Goal: Task Accomplishment & Management: Use online tool/utility

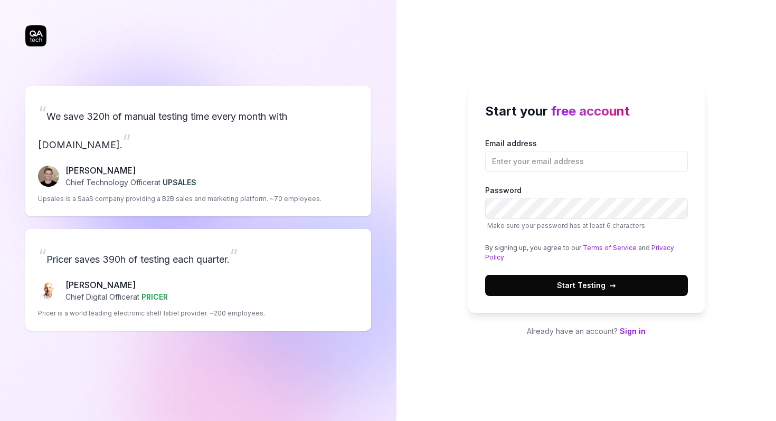
click at [629, 330] on link "Sign in" at bounding box center [633, 331] width 26 height 9
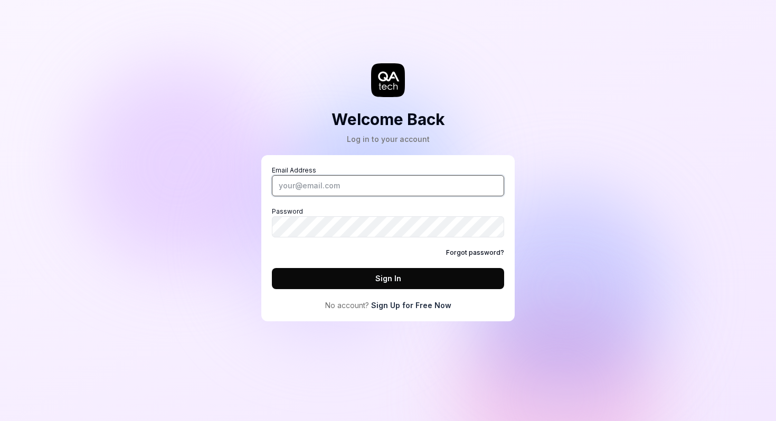
click at [357, 186] on input "Email Address" at bounding box center [388, 185] width 232 height 21
type input "[PERSON_NAME][EMAIL_ADDRESS][DOMAIN_NAME]"
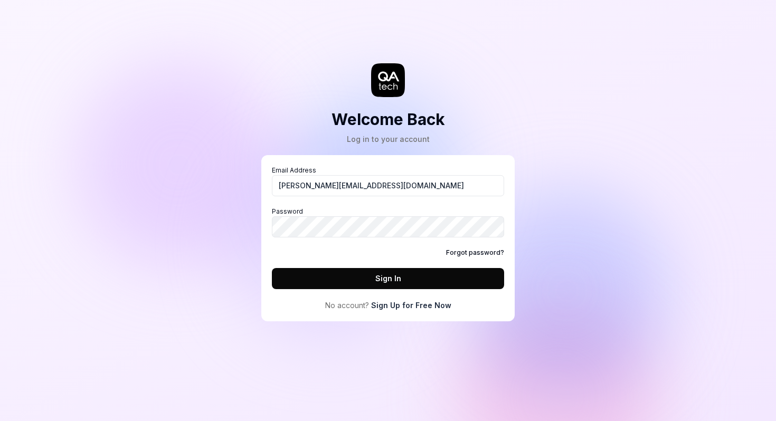
click at [394, 283] on button "Sign In" at bounding box center [388, 278] width 232 height 21
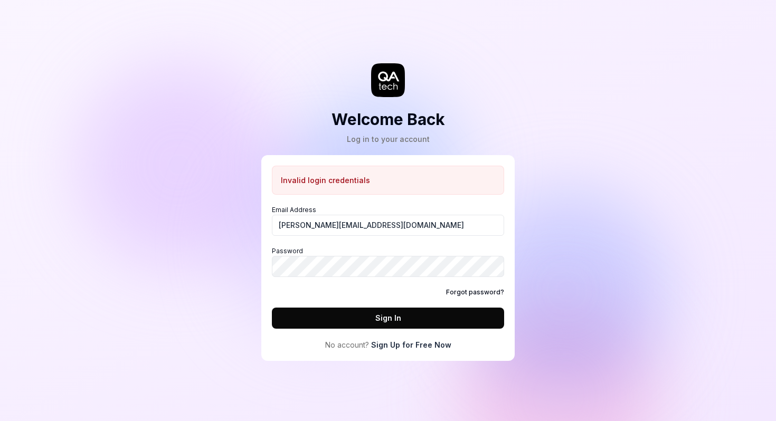
click at [408, 346] on link "Sign Up for Free Now" at bounding box center [411, 344] width 80 height 11
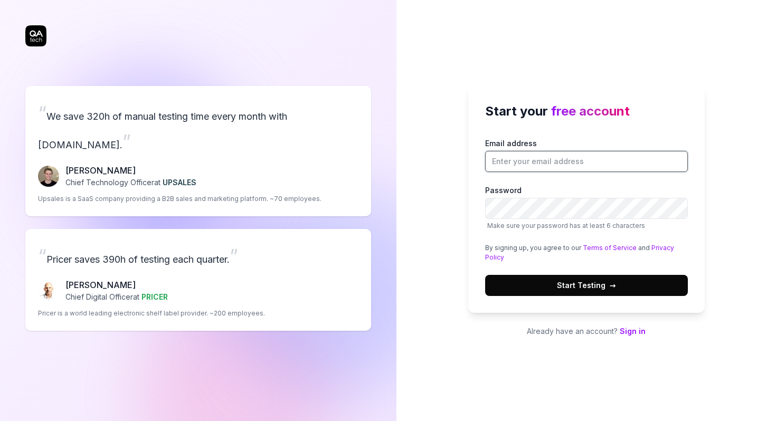
click at [514, 165] on input "Email address" at bounding box center [586, 161] width 203 height 21
type input "[PERSON_NAME][EMAIL_ADDRESS][DOMAIN_NAME]"
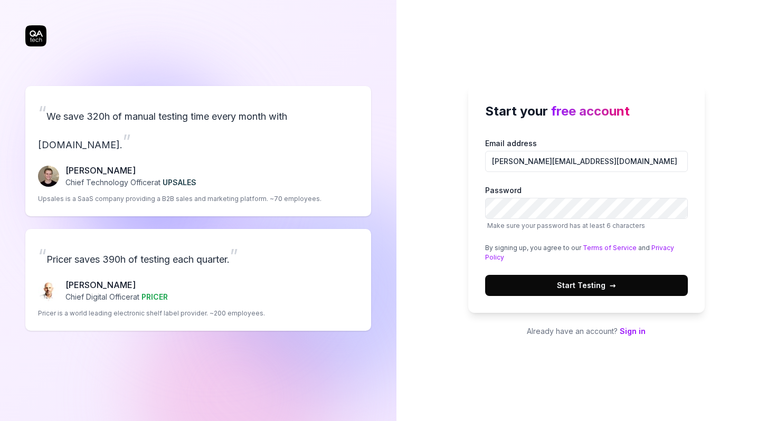
click at [612, 286] on span "→" at bounding box center [613, 285] width 6 height 11
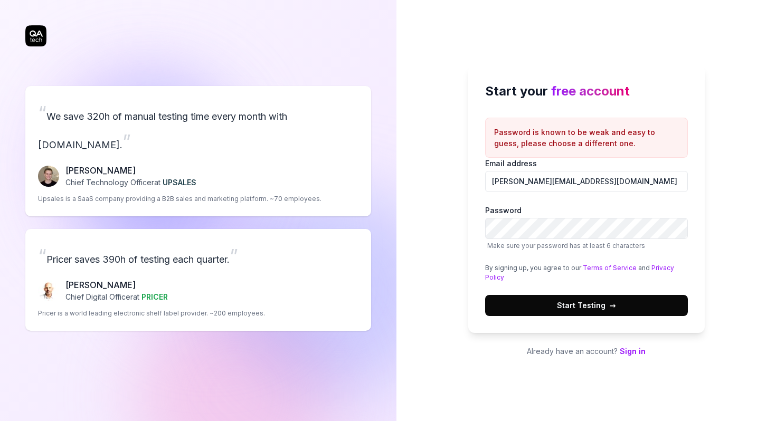
click at [620, 205] on label "Password Make sure your password has at least 6 characters" at bounding box center [586, 228] width 203 height 46
click at [595, 308] on span "Start Testing →" at bounding box center [586, 305] width 59 height 11
click at [612, 306] on span "→" at bounding box center [613, 305] width 6 height 11
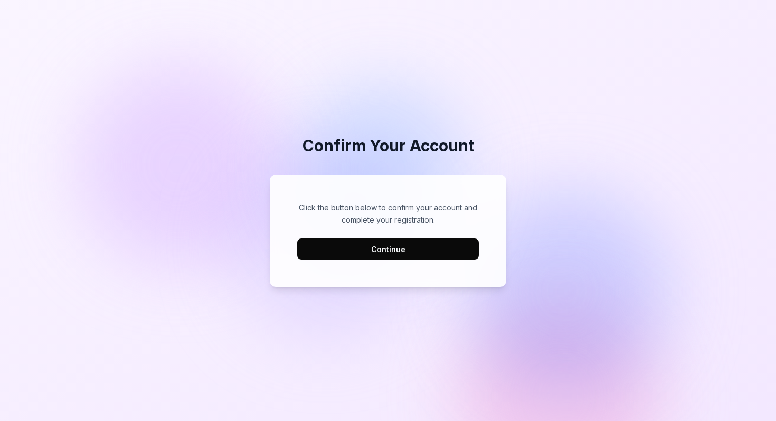
click at [372, 257] on button "Continue" at bounding box center [388, 249] width 182 height 21
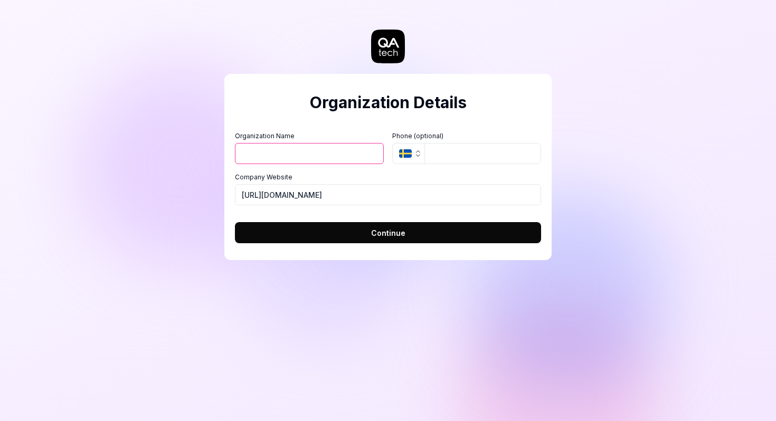
click at [320, 158] on input "Organization Name" at bounding box center [309, 153] width 149 height 21
type input "Codewave"
click at [461, 152] on input "tel" at bounding box center [482, 153] width 117 height 21
click at [353, 233] on button "Continue" at bounding box center [388, 232] width 306 height 21
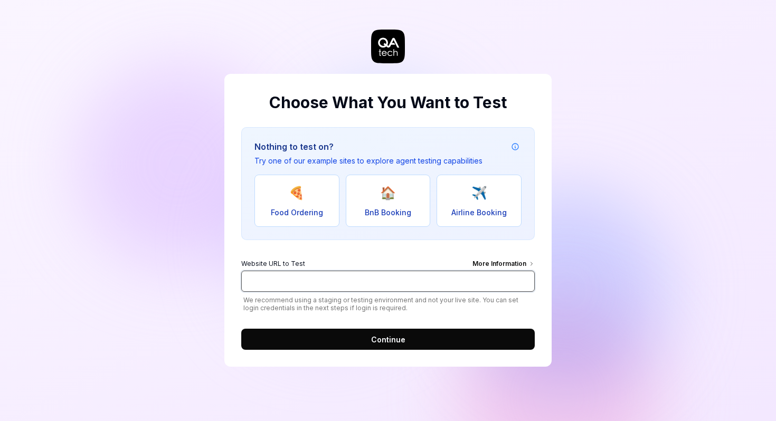
click at [317, 287] on input "Website URL to Test More Information" at bounding box center [388, 281] width 294 height 21
type input "https://codewave.com"
click at [349, 339] on button "Continue" at bounding box center [388, 339] width 294 height 21
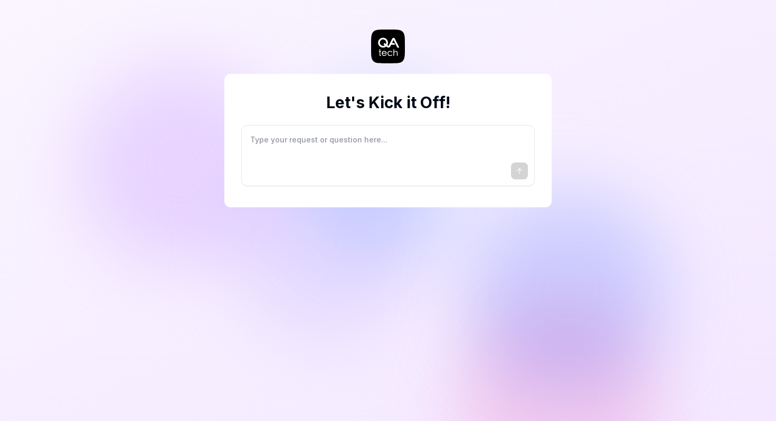
type textarea "*"
type textarea "I"
type textarea "*"
type textarea "I"
type textarea "*"
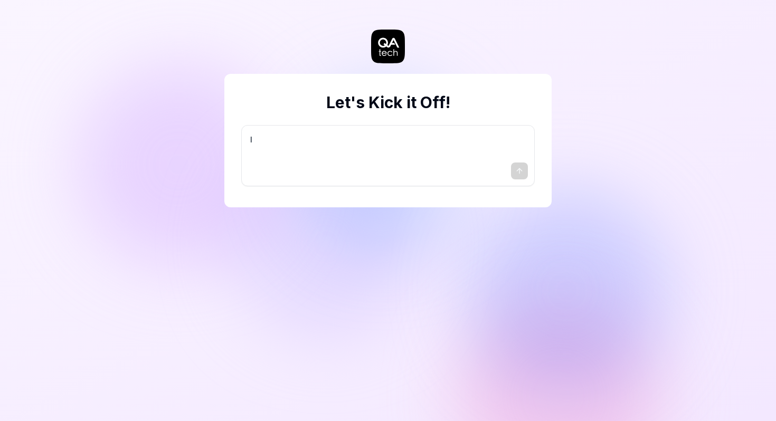
type textarea "I w"
type textarea "*"
type textarea "I wa"
type textarea "*"
type textarea "I wan"
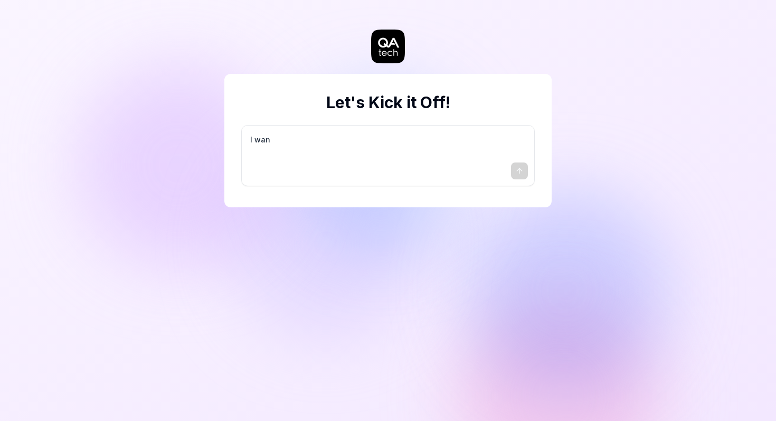
type textarea "*"
type textarea "I want"
type textarea "*"
type textarea "I want"
type textarea "*"
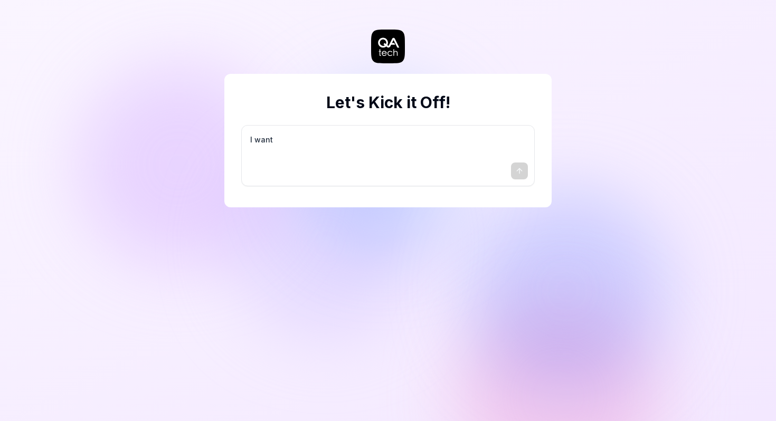
type textarea "I want a"
type textarea "*"
type textarea "I want a"
type textarea "*"
type textarea "I want a g"
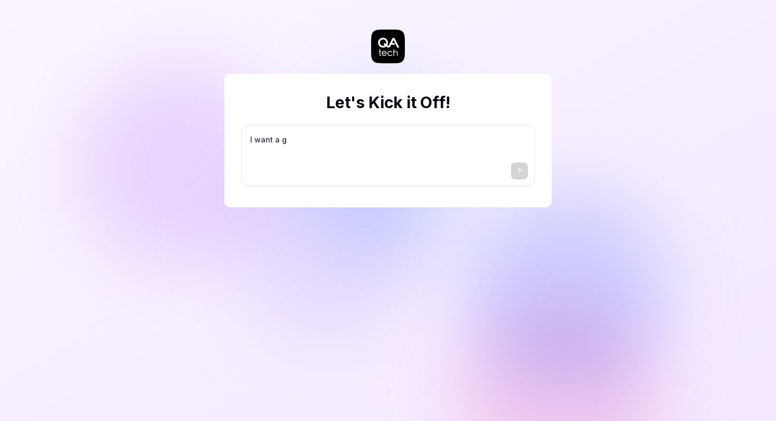
type textarea "*"
type textarea "I want a go"
type textarea "*"
type textarea "I want a goo"
type textarea "*"
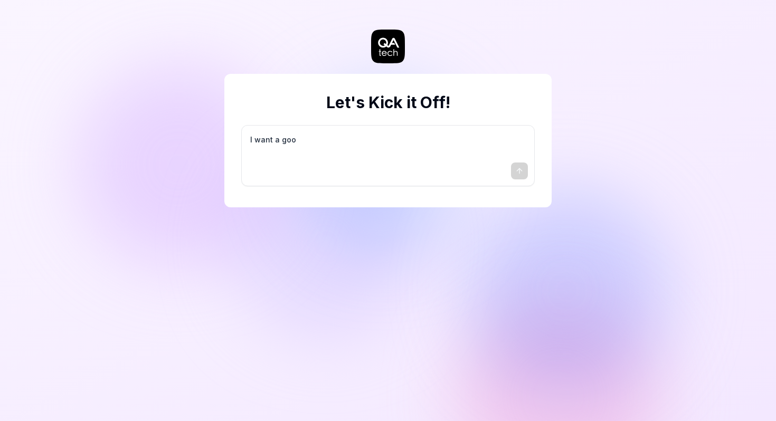
type textarea "I want a good"
type textarea "*"
type textarea "I want a good"
type textarea "*"
type textarea "I want a good t"
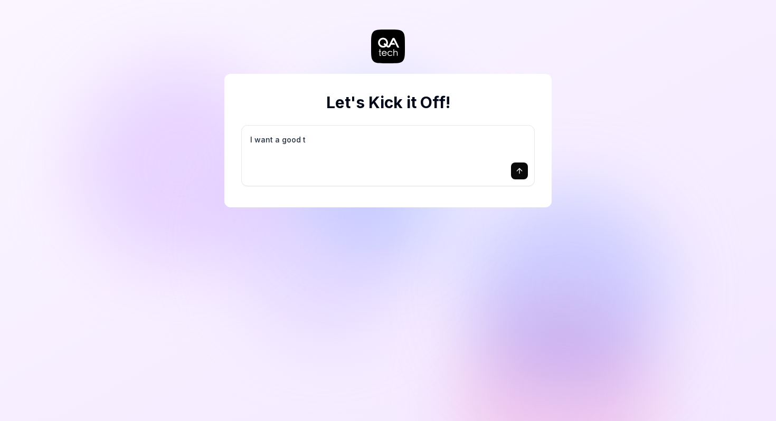
type textarea "*"
type textarea "I want a good te"
type textarea "*"
type textarea "I want a good tes"
type textarea "*"
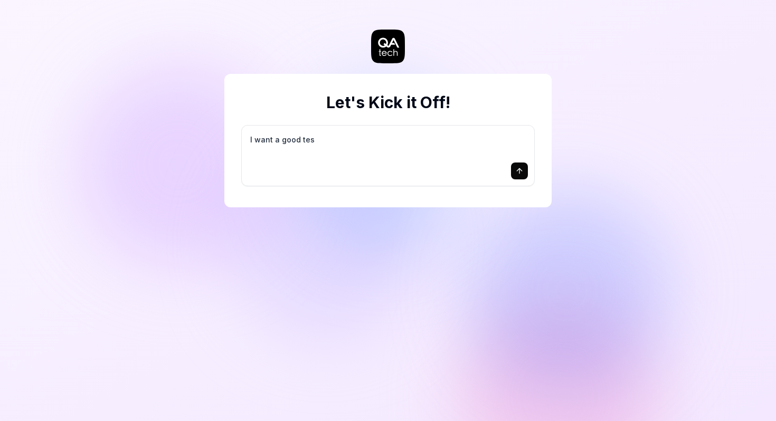
type textarea "I want a good test"
type textarea "*"
type textarea "I want a good test"
type textarea "*"
type textarea "I want a good test s"
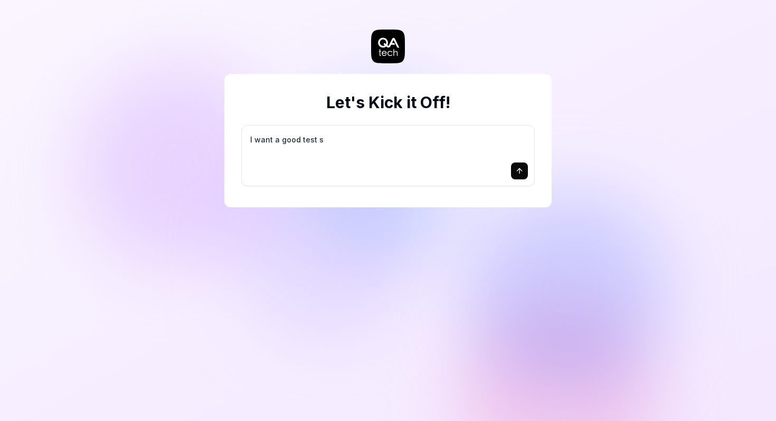
type textarea "*"
type textarea "I want a good test se"
type textarea "*"
type textarea "I want a good test set"
type textarea "*"
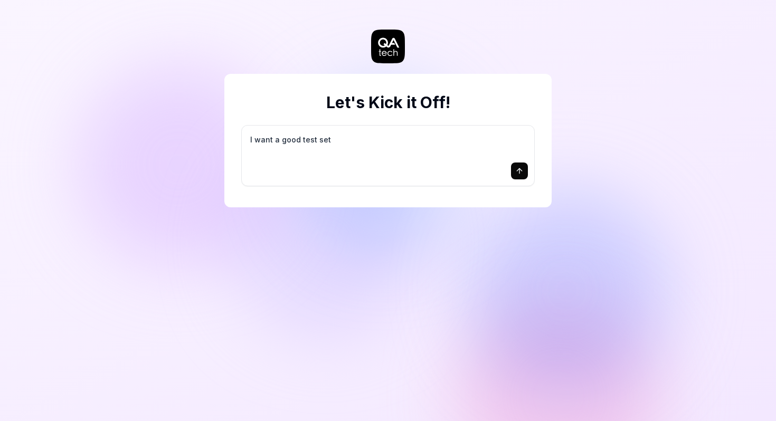
type textarea "I want a good test setu"
type textarea "*"
type textarea "I want a good test setup"
type textarea "*"
type textarea "I want a good test setup"
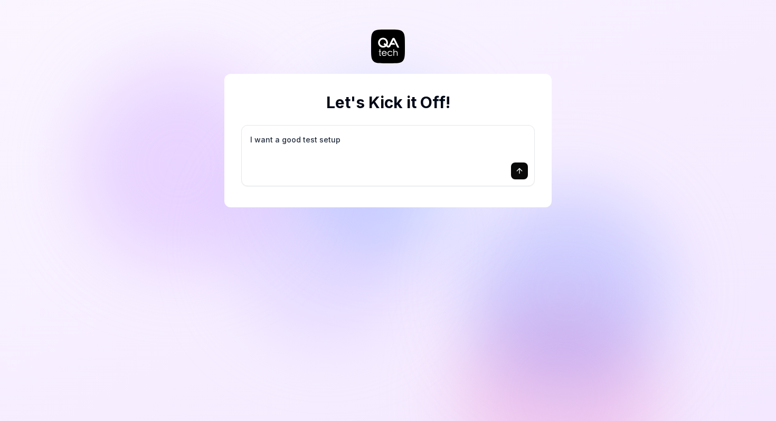
type textarea "*"
type textarea "I want a good test setup f"
type textarea "*"
type textarea "I want a good test setup fo"
type textarea "*"
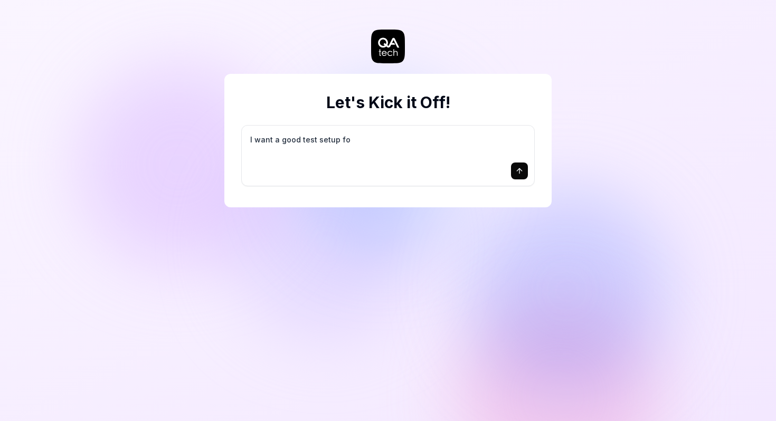
type textarea "I want a good test setup for"
type textarea "*"
type textarea "I want a good test setup for"
type textarea "*"
type textarea "I want a good test setup for m"
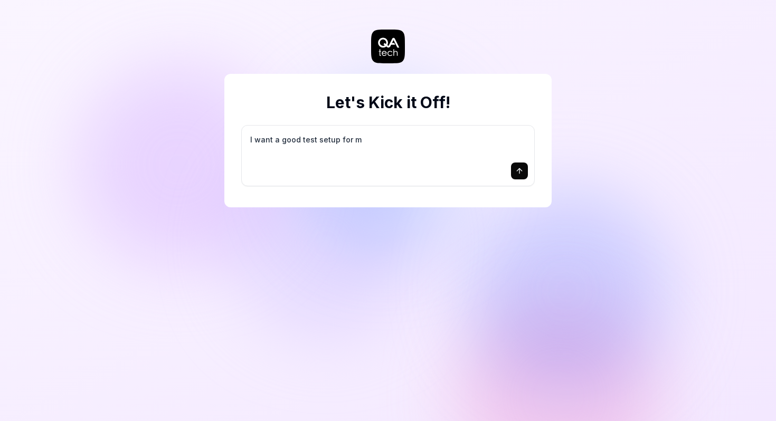
type textarea "*"
type textarea "I want a good test setup for my"
type textarea "*"
type textarea "I want a good test setup for my"
type textarea "*"
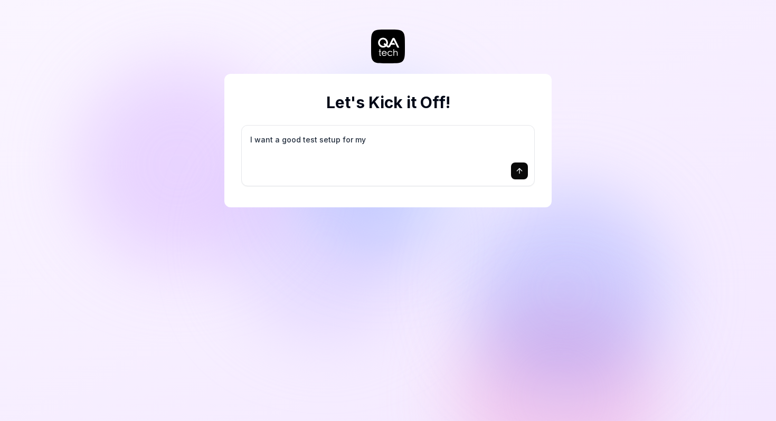
type textarea "I want a good test setup for my s"
type textarea "*"
type textarea "I want a good test setup for my si"
type textarea "*"
type textarea "I want a good test setup for my sit"
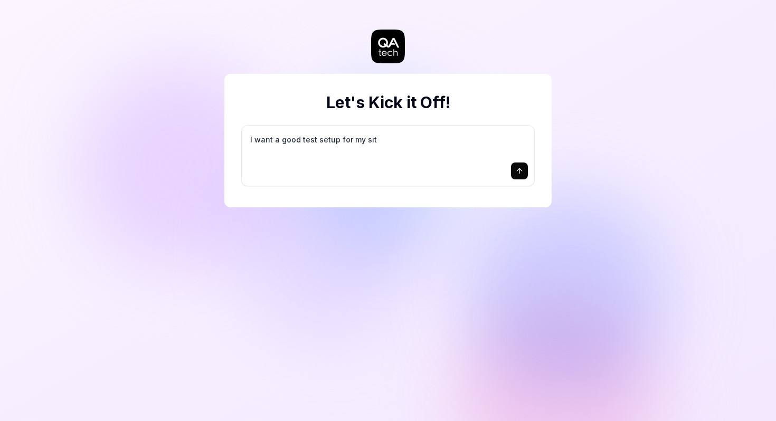
type textarea "*"
type textarea "I want a good test setup for my site"
type textarea "*"
type textarea "I want a good test setup for my site"
type textarea "*"
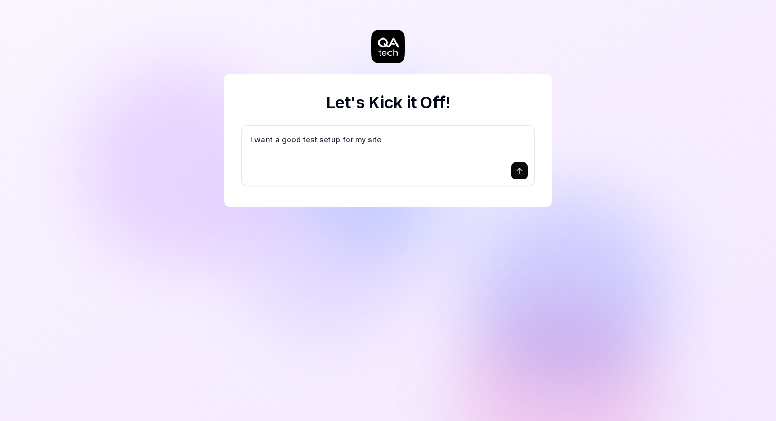
type textarea "I want a good test setup for my site -"
type textarea "*"
type textarea "I want a good test setup for my site -"
type textarea "*"
type textarea "I want a good test setup for my site - h"
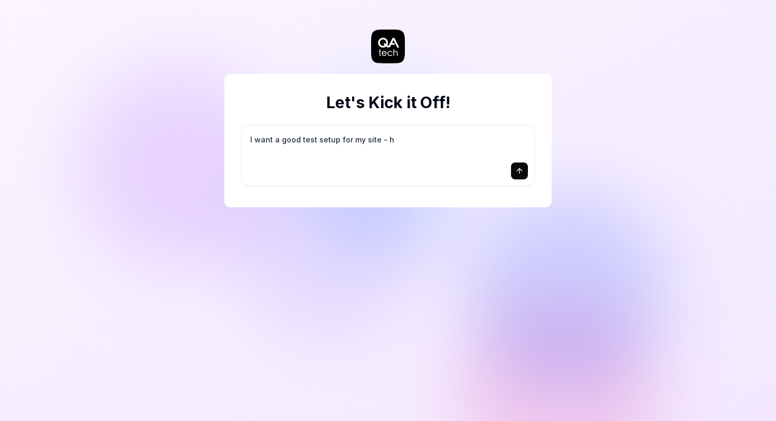
type textarea "*"
type textarea "I want a good test setup for my site - he"
type textarea "*"
type textarea "I want a good test setup for my site - hel"
type textarea "*"
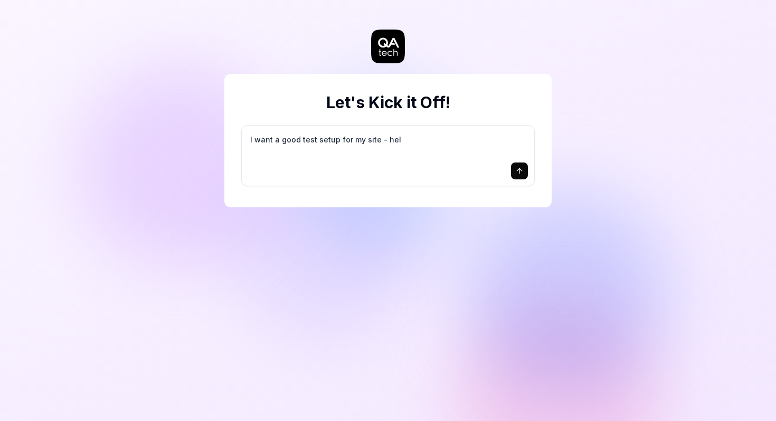
type textarea "I want a good test setup for my site - help"
type textarea "*"
type textarea "I want a good test setup for my site - help"
type textarea "*"
type textarea "I want a good test setup for my site - help m"
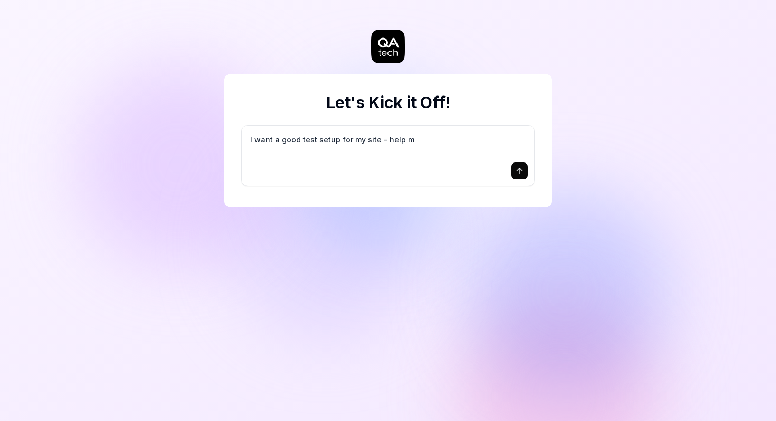
type textarea "*"
type textarea "I want a good test setup for my site - help me"
type textarea "*"
type textarea "I want a good test setup for my site - help me"
type textarea "*"
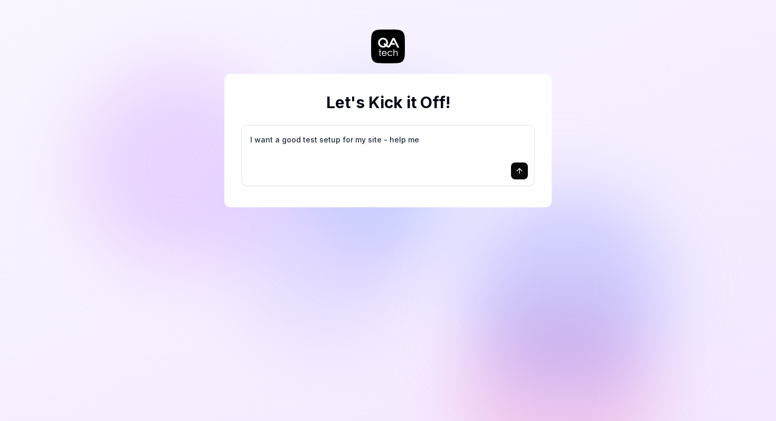
type textarea "I want a good test setup for my site - help me c"
type textarea "*"
type textarea "I want a good test setup for my site - help me cr"
type textarea "*"
type textarea "I want a good test setup for my site - help me cre"
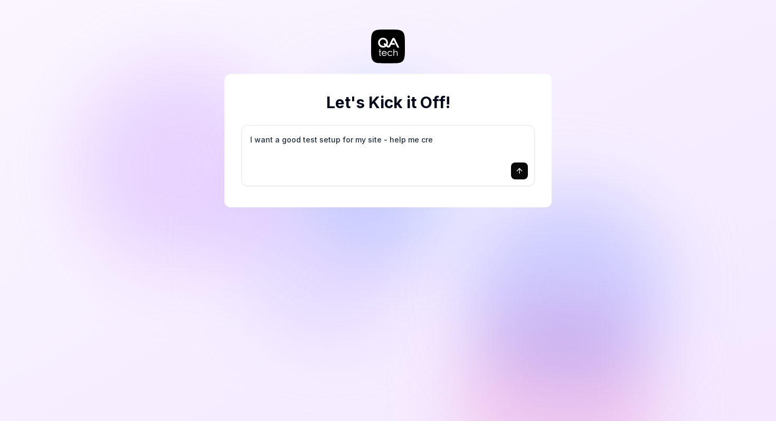
type textarea "*"
type textarea "I want a good test setup for my site - help me crea"
type textarea "*"
type textarea "I want a good test setup for my site - help me creat"
type textarea "*"
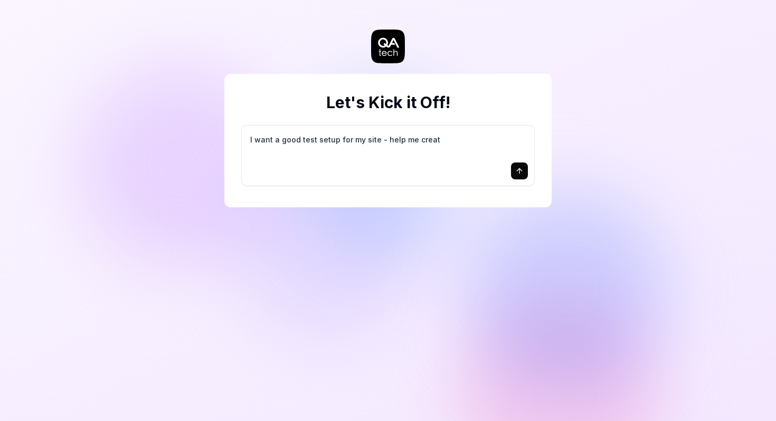
type textarea "I want a good test setup for my site - help me create"
type textarea "*"
type textarea "I want a good test setup for my site - help me create"
type textarea "*"
type textarea "I want a good test setup for my site - help me create t"
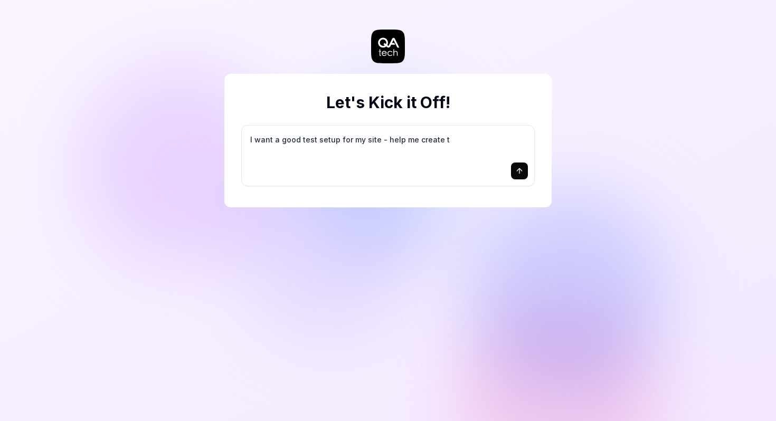
type textarea "*"
type textarea "I want a good test setup for my site - help me create th"
type textarea "*"
type textarea "I want a good test setup for my site - help me create the"
type textarea "*"
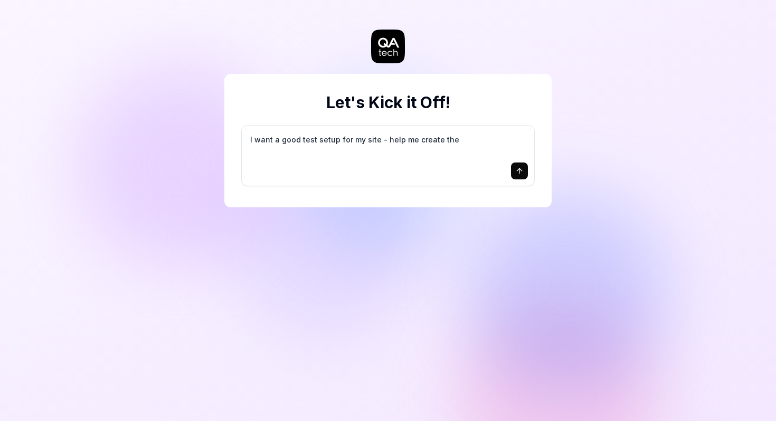
type textarea "I want a good test setup for my site - help me create the"
type textarea "*"
type textarea "I want a good test setup for my site - help me create the f"
type textarea "*"
type textarea "I want a good test setup for my site - help me create the fi"
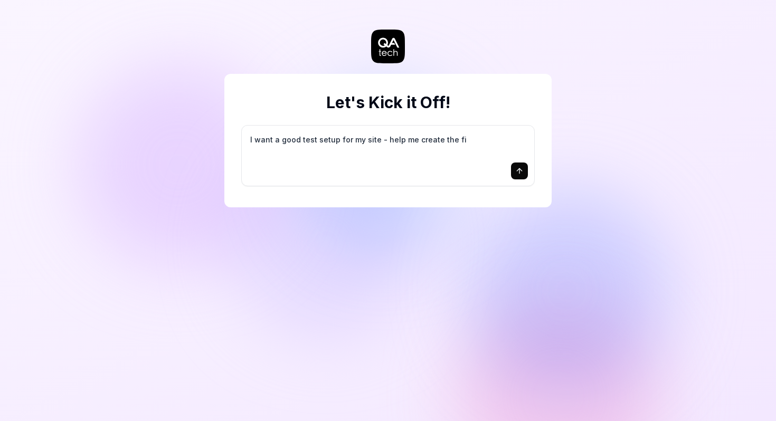
type textarea "*"
type textarea "I want a good test setup for my site - help me create the fir"
type textarea "*"
type textarea "I want a good test setup for my site - help me create the firs"
type textarea "*"
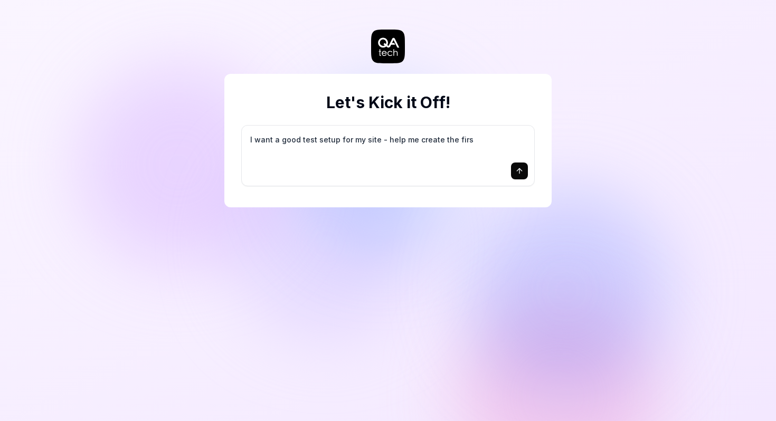
type textarea "I want a good test setup for my site - help me create the first"
type textarea "*"
type textarea "I want a good test setup for my site - help me create the first"
type textarea "*"
type textarea "I want a good test setup for my site - help me create the first 3"
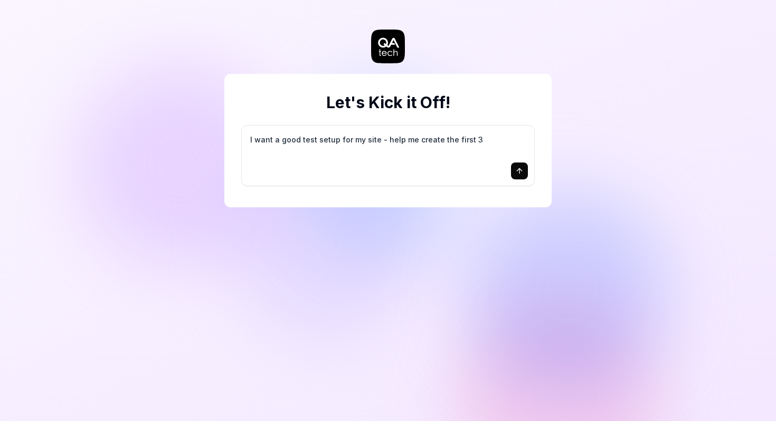
type textarea "*"
type textarea "I want a good test setup for my site - help me create the first 3-"
type textarea "*"
type textarea "I want a good test setup for my site - help me create the first 3-5"
type textarea "*"
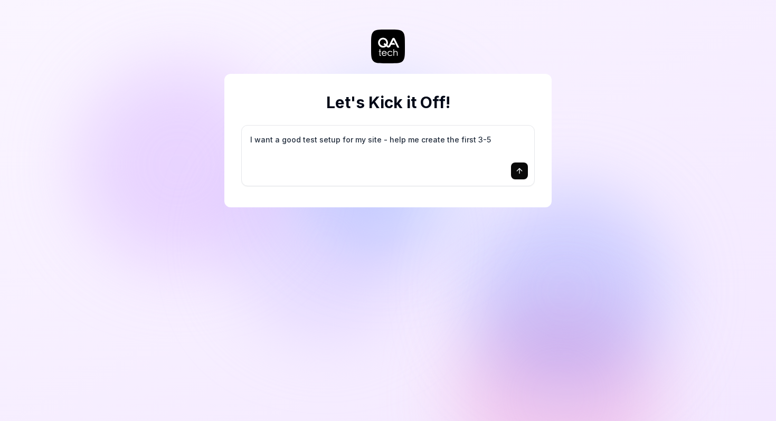
type textarea "I want a good test setup for my site - help me create the first 3-5"
type textarea "*"
type textarea "I want a good test setup for my site - help me create the first 3-5 t"
type textarea "*"
type textarea "I want a good test setup for my site - help me create the first 3-5 te"
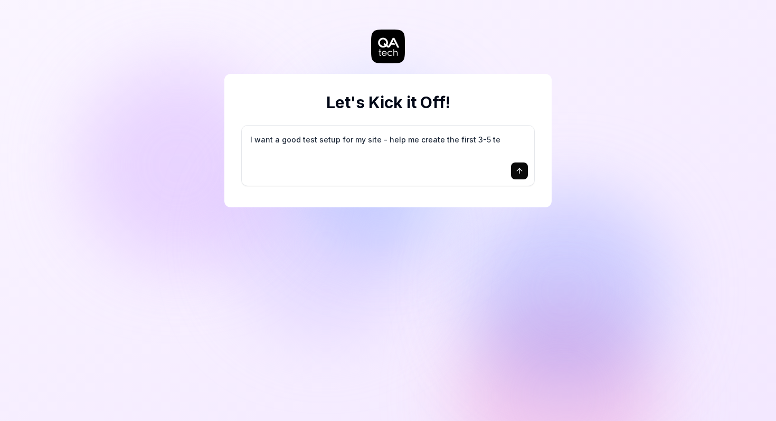
type textarea "*"
type textarea "I want a good test setup for my site - help me create the first 3-5 tes"
type textarea "*"
type textarea "I want a good test setup for my site - help me create the first 3-5 test"
type textarea "*"
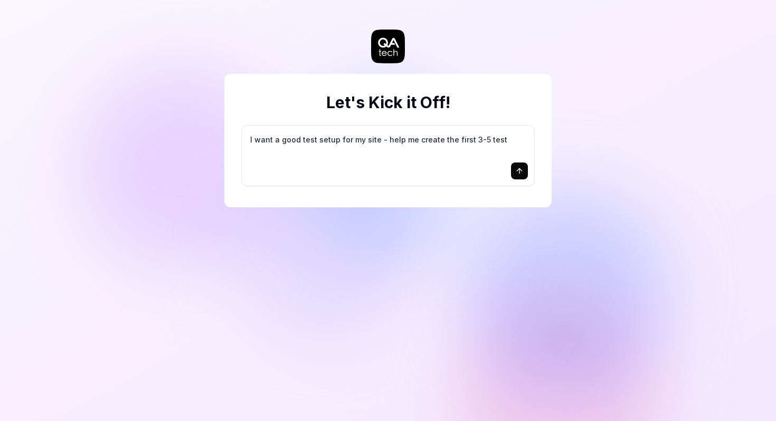
type textarea "I want a good test setup for my site - help me create the first 3-5 test"
type textarea "*"
type textarea "I want a good test setup for my site - help me create the first 3-5 test c"
type textarea "*"
type textarea "I want a good test setup for my site - help me create the first 3-5 test ca"
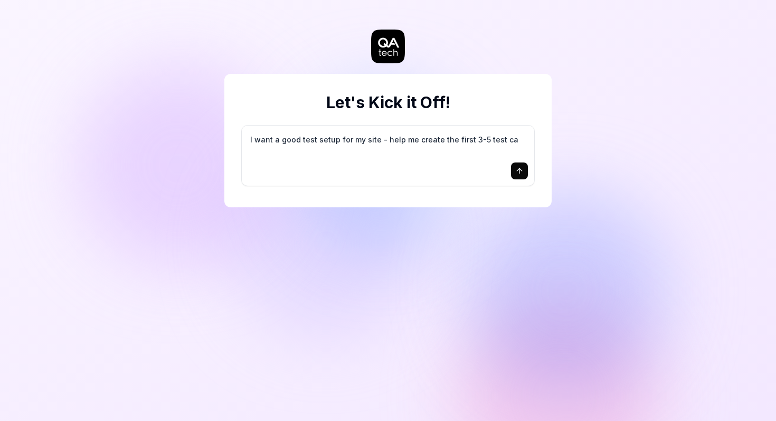
type textarea "*"
type textarea "I want a good test setup for my site - help me create the first 3-5 test cas"
type textarea "*"
type textarea "I want a good test setup for my site - help me create the first 3-5 test case"
type textarea "*"
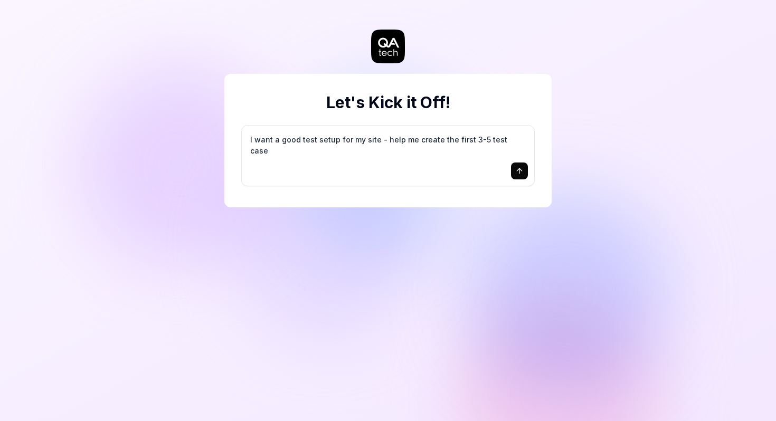
type textarea "I want a good test setup for my site - help me create the first 3-5 test cases"
click at [518, 169] on icon "submit" at bounding box center [519, 169] width 5 height 3
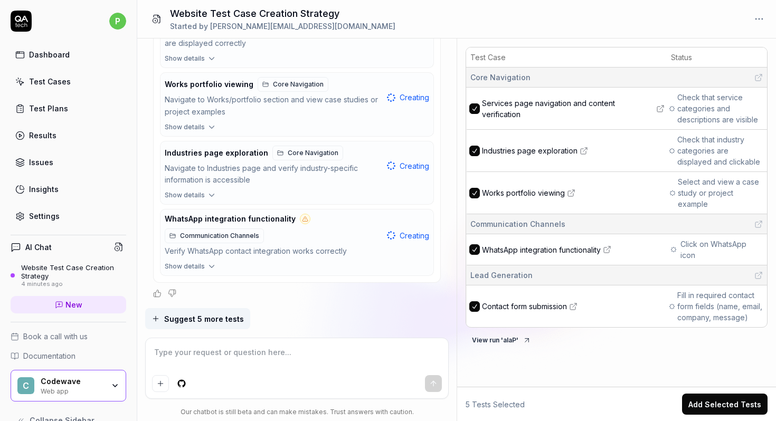
scroll to position [457, 0]
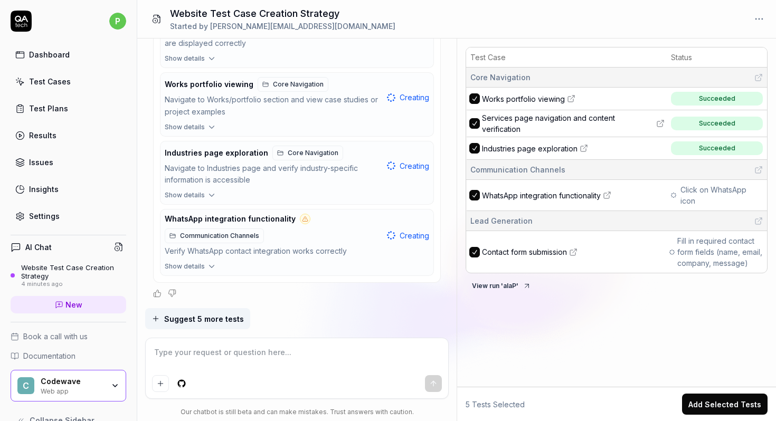
click at [192, 131] on span "Show details" at bounding box center [185, 127] width 40 height 10
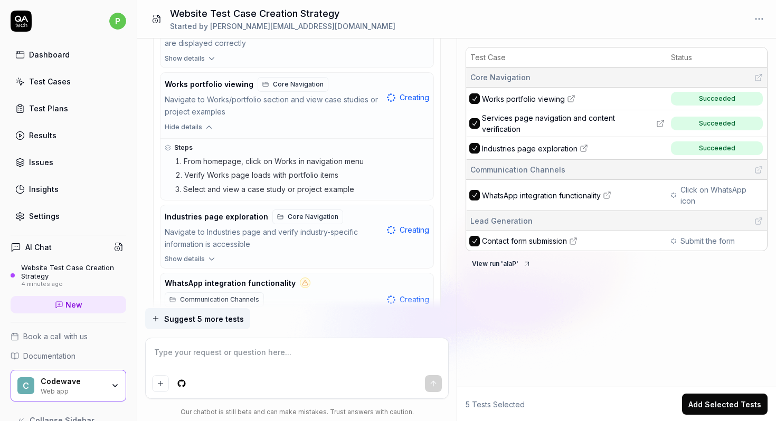
click at [205, 127] on icon "button" at bounding box center [209, 127] width 10 height 10
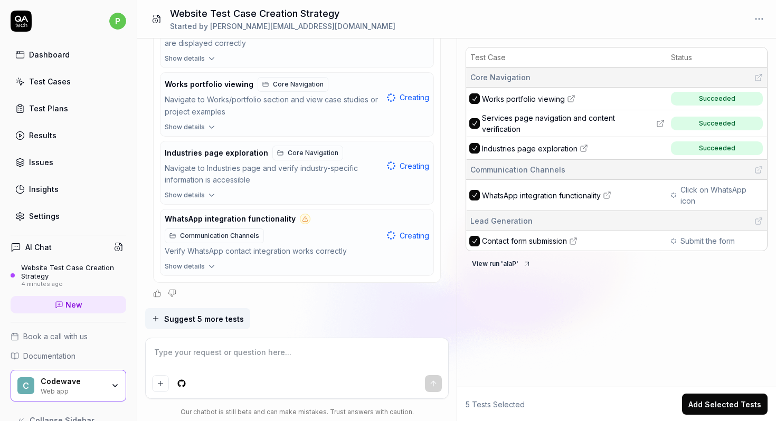
click at [211, 196] on icon "button" at bounding box center [212, 196] width 10 height 10
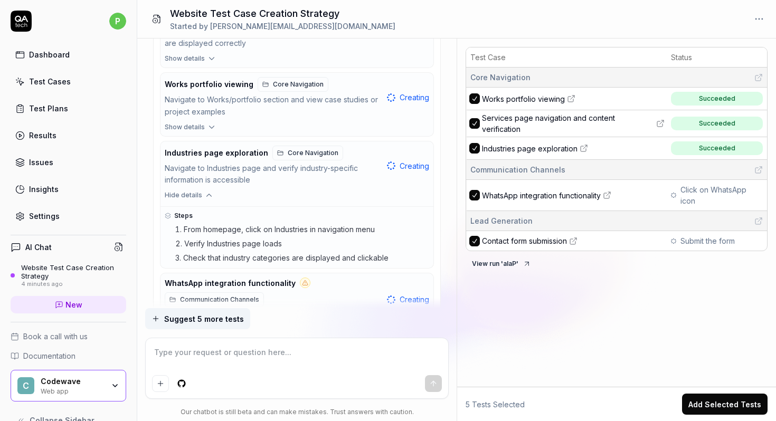
click at [207, 196] on icon "button" at bounding box center [209, 196] width 10 height 10
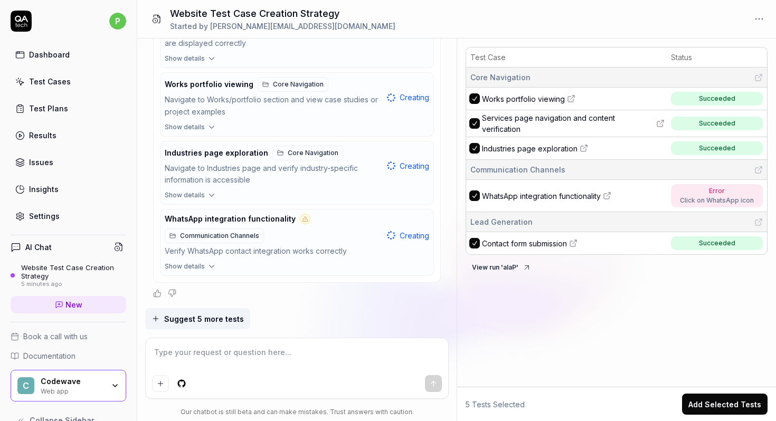
click at [704, 196] on div "Click on WhatsApp icon" at bounding box center [717, 201] width 74 height 10
click at [721, 196] on div "Click on WhatsApp icon" at bounding box center [717, 201] width 74 height 10
click at [716, 191] on div "Error" at bounding box center [717, 191] width 74 height 10
click at [716, 204] on span "Error Click on WhatsApp icon" at bounding box center [717, 195] width 92 height 23
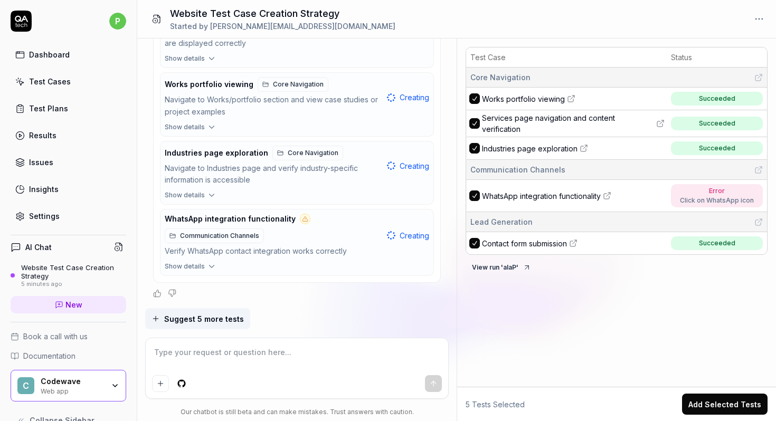
click at [713, 197] on div "Click on WhatsApp icon" at bounding box center [717, 201] width 74 height 10
click at [719, 198] on div "Click on WhatsApp icon" at bounding box center [717, 201] width 74 height 10
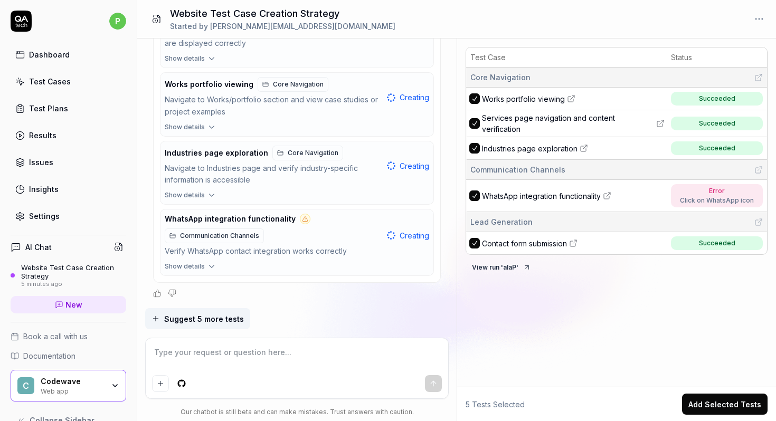
click at [716, 197] on div "Click on WhatsApp icon" at bounding box center [717, 201] width 74 height 10
click at [712, 187] on div "Error" at bounding box center [717, 191] width 74 height 10
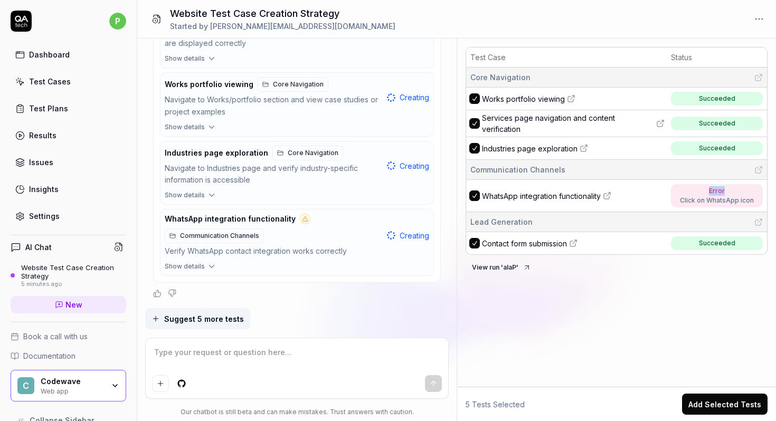
click at [712, 187] on div "Error" at bounding box center [717, 191] width 74 height 10
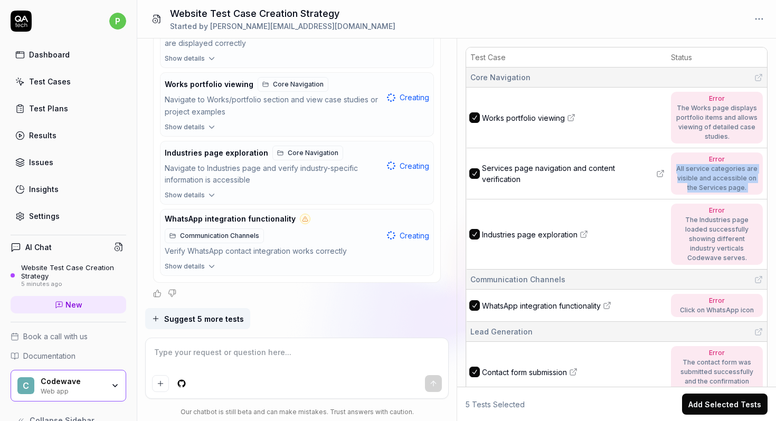
click at [712, 187] on div "All service categories are visible and accessible on the Services page." at bounding box center [716, 178] width 81 height 29
click at [699, 224] on div "The Industries page loaded successfully showing different industry verticals Co…" at bounding box center [716, 239] width 81 height 48
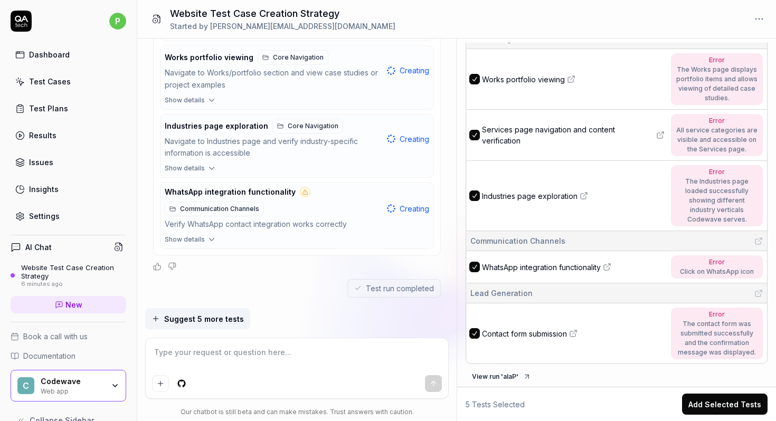
scroll to position [500, 0]
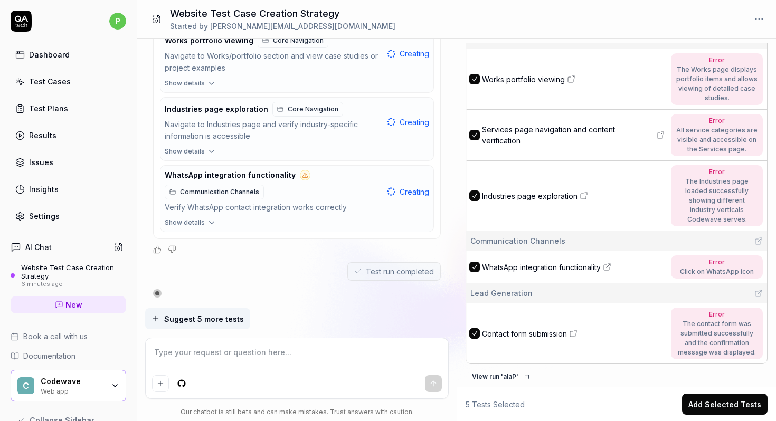
click at [711, 405] on button "Add Selected Tests" at bounding box center [725, 404] width 86 height 21
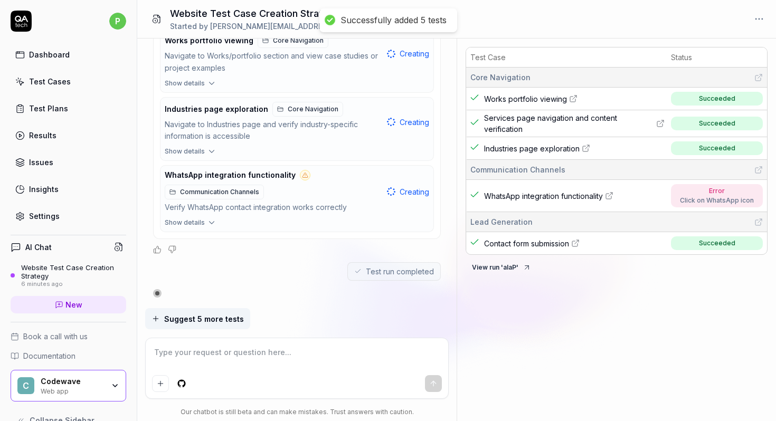
click at [598, 195] on span "WhatsApp integration functionality" at bounding box center [543, 196] width 119 height 11
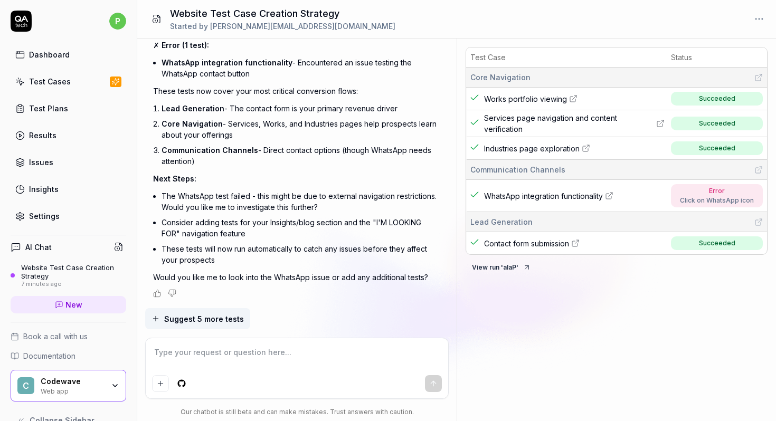
type textarea "*"
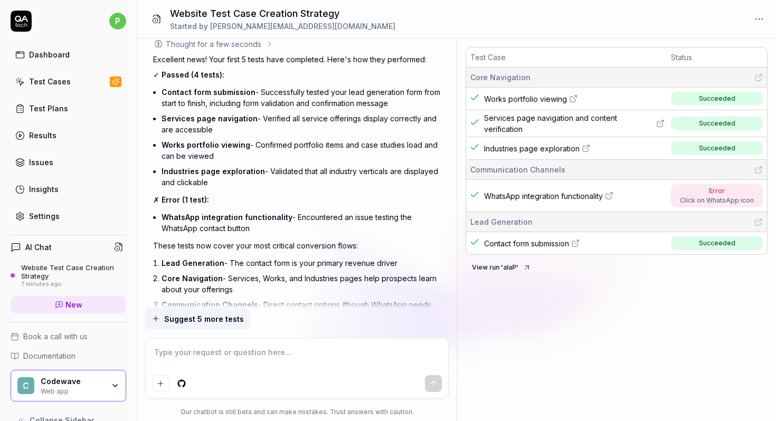
scroll to position [752, 0]
click at [519, 267] on button "View run ' aIaP '" at bounding box center [502, 267] width 72 height 17
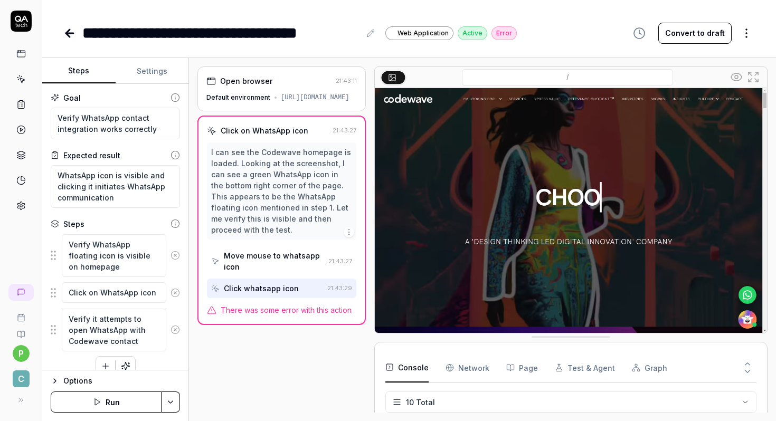
scroll to position [188, 0]
type textarea "*"
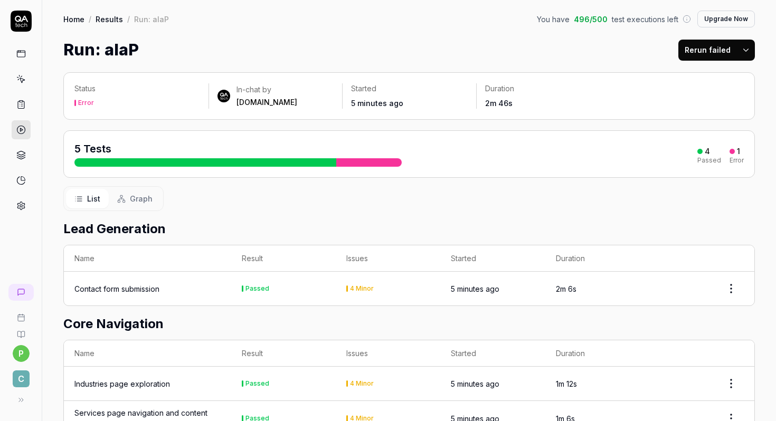
click at [307, 162] on div at bounding box center [205, 162] width 262 height 8
click at [362, 159] on div at bounding box center [368, 162] width 65 height 8
click at [322, 159] on div at bounding box center [205, 162] width 262 height 8
click at [371, 161] on div at bounding box center [368, 162] width 65 height 8
click at [327, 161] on div at bounding box center [205, 162] width 262 height 8
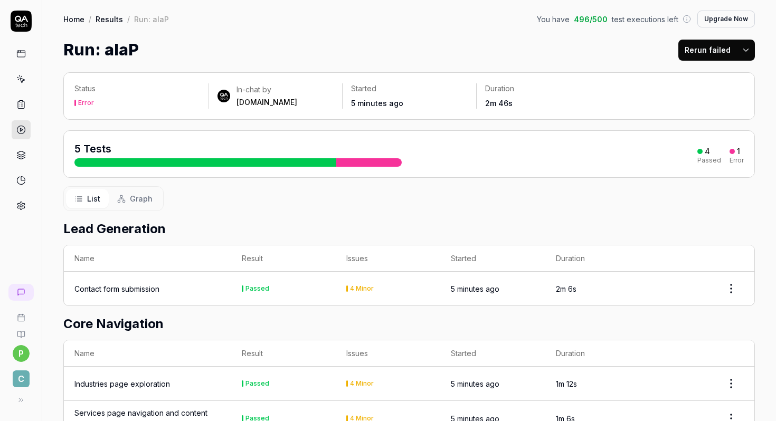
click at [358, 163] on div at bounding box center [368, 162] width 65 height 8
click at [319, 163] on div at bounding box center [205, 162] width 262 height 8
click at [361, 165] on div at bounding box center [368, 162] width 65 height 8
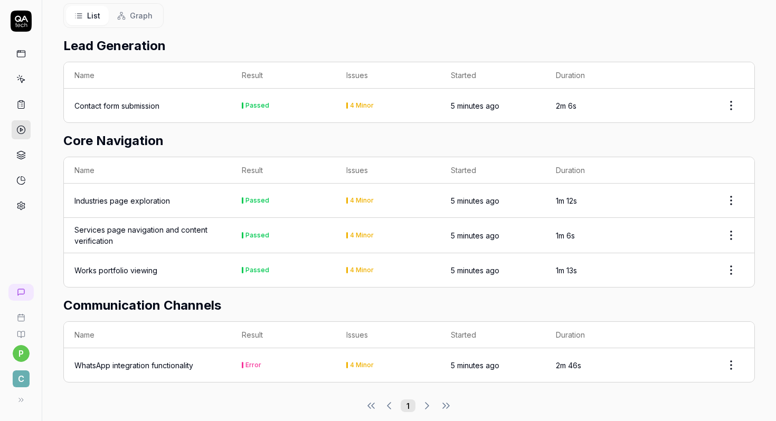
scroll to position [191, 0]
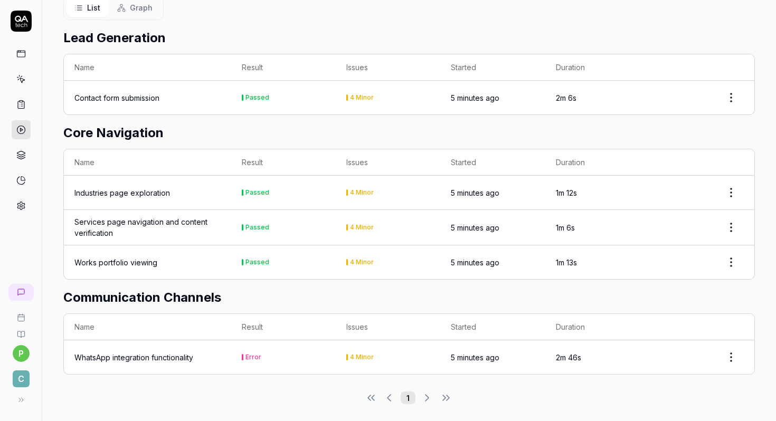
click at [350, 354] on div "4 Minor" at bounding box center [362, 357] width 24 height 6
click at [381, 357] on td "4 Minor" at bounding box center [388, 358] width 105 height 34
click at [257, 354] on div "Error" at bounding box center [253, 357] width 16 height 6
click at [736, 356] on html "p C Home / Results / Run: aIaP You have 496 / 500 test executions left Upgrade …" at bounding box center [388, 210] width 776 height 421
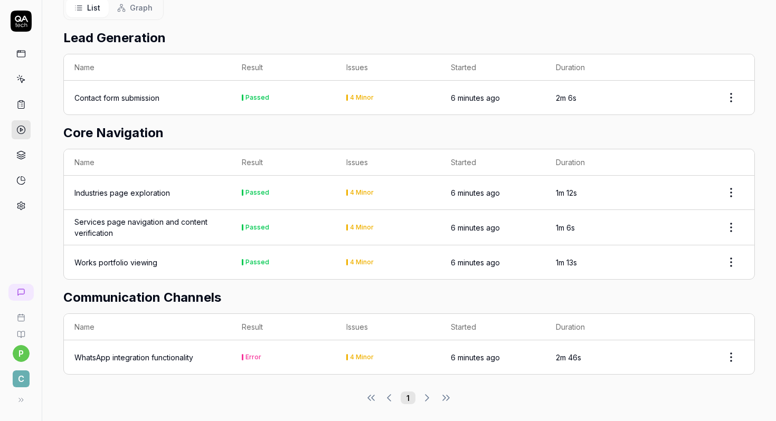
click at [257, 354] on div "Error" at bounding box center [253, 357] width 16 height 6
click at [290, 354] on td "Error" at bounding box center [283, 358] width 105 height 34
click at [351, 354] on div "4 Minor" at bounding box center [362, 357] width 24 height 6
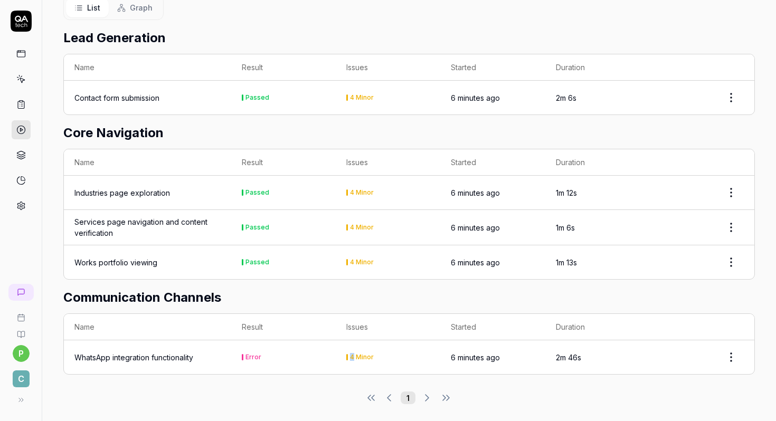
click at [351, 354] on div "4 Minor" at bounding box center [362, 357] width 24 height 6
click at [380, 354] on div "4 Minor" at bounding box center [387, 357] width 83 height 6
click at [741, 347] on html "p C Home / Results / Run: aIaP You have 496 / 500 test executions left Upgrade …" at bounding box center [388, 210] width 776 height 421
click at [139, 360] on html "p C Home / Results / Run: aIaP You have 496 / 500 test executions left Upgrade …" at bounding box center [388, 210] width 776 height 421
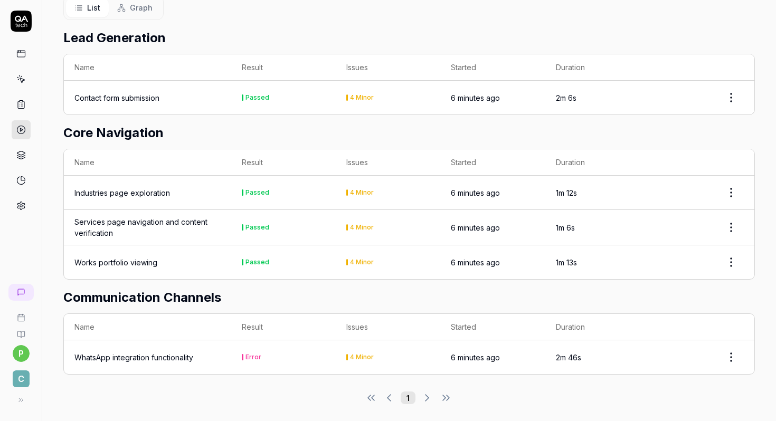
click at [139, 360] on td "WhatsApp integration functionality" at bounding box center [147, 358] width 167 height 34
click at [187, 353] on div "WhatsApp integration functionality" at bounding box center [133, 357] width 119 height 11
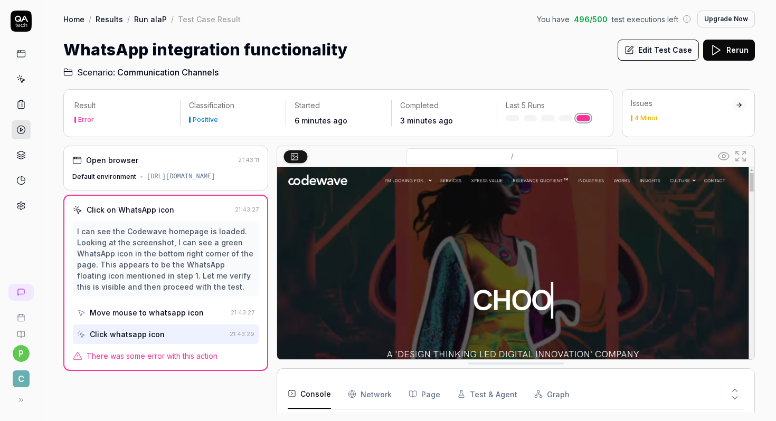
scroll to position [106, 0]
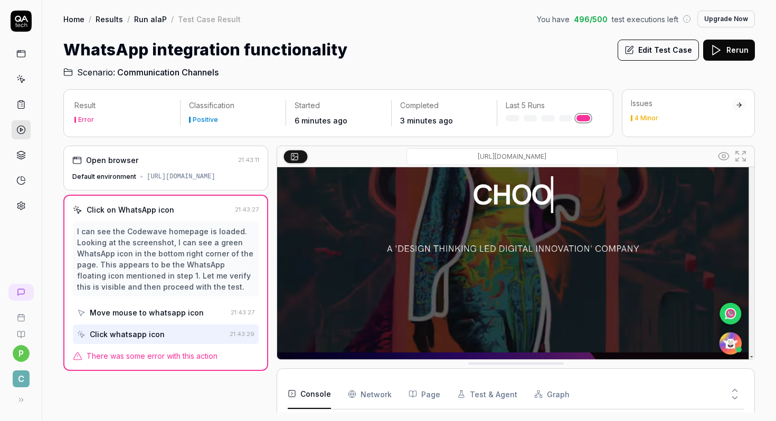
click at [532, 160] on input "/" at bounding box center [512, 156] width 211 height 17
click at [376, 143] on div "Result Error Classification Positive Started 6 minutes ago Completed 3 minutes …" at bounding box center [409, 251] width 692 height 324
click at [198, 280] on div "I can see the Codewave homepage is loaded. Looking at the screenshot, I can see…" at bounding box center [165, 259] width 177 height 67
click at [157, 352] on span "There was some error with this action" at bounding box center [152, 356] width 131 height 11
click at [157, 356] on span "There was some error with this action" at bounding box center [152, 356] width 131 height 11
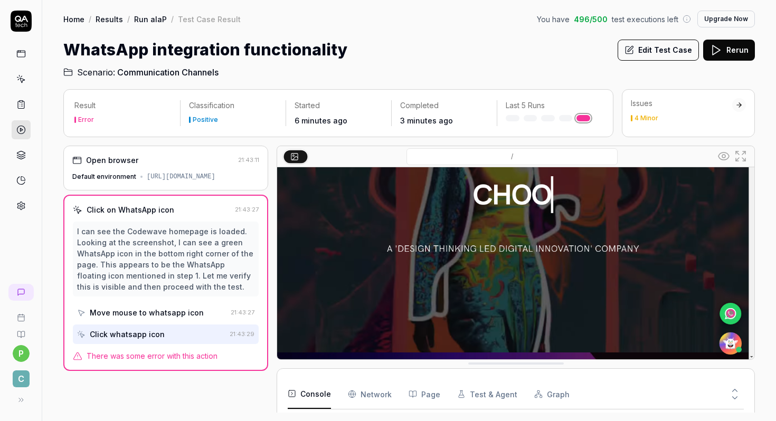
click at [368, 399] on Requests "Network" at bounding box center [370, 395] width 44 height 30
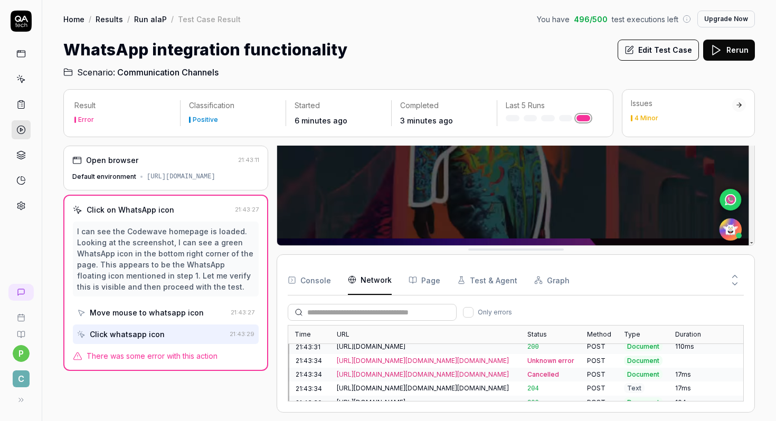
scroll to position [258, 0]
click at [417, 282] on button "Page" at bounding box center [425, 281] width 32 height 30
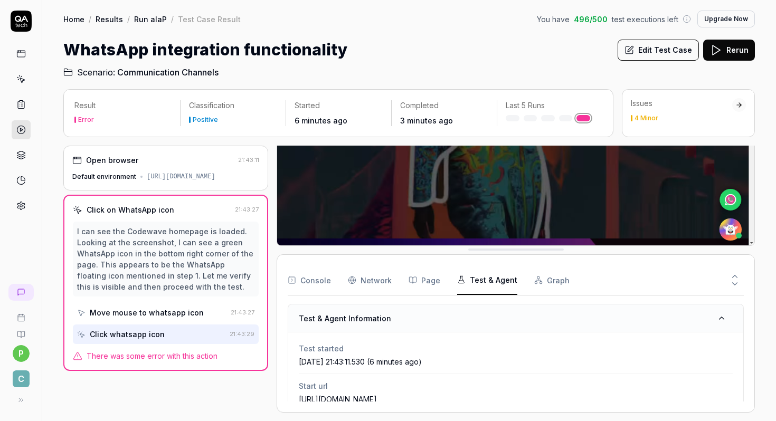
click at [481, 283] on button "Test & Agent" at bounding box center [487, 281] width 60 height 30
click at [559, 280] on button "Graph" at bounding box center [551, 281] width 35 height 30
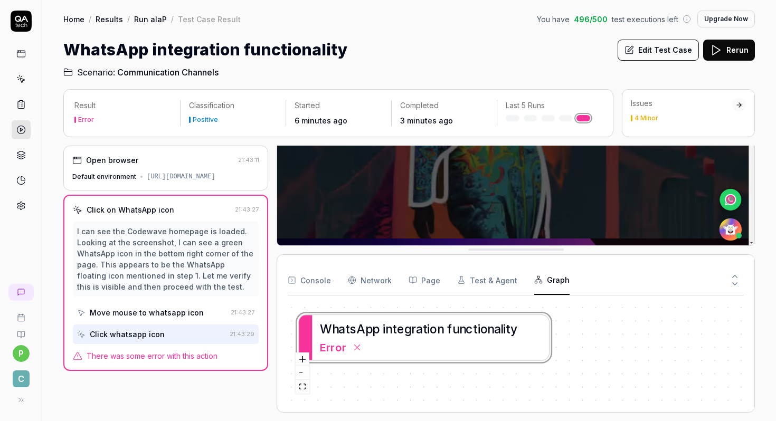
click at [419, 284] on button "Page" at bounding box center [425, 281] width 32 height 30
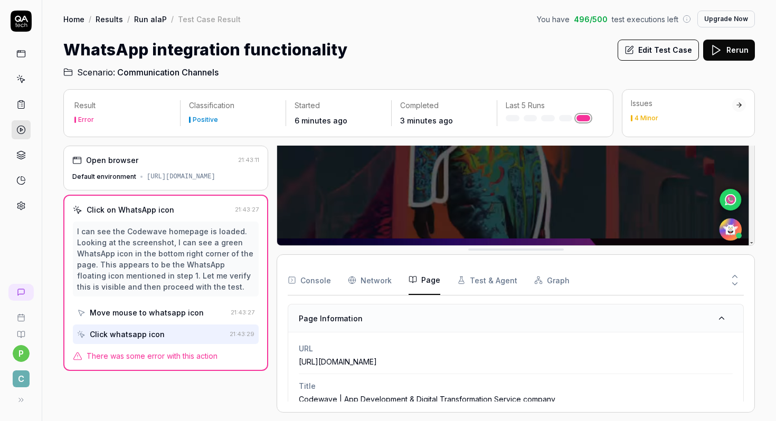
click at [543, 279] on button "Graph" at bounding box center [551, 281] width 35 height 30
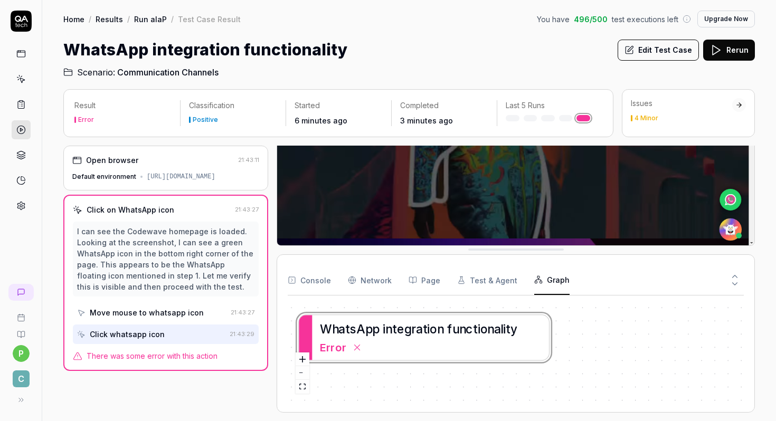
click at [306, 285] on button "Console" at bounding box center [309, 281] width 43 height 30
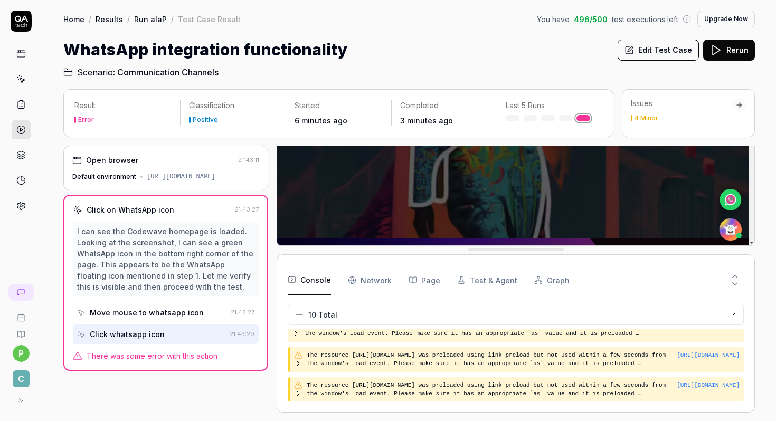
scroll to position [0, 0]
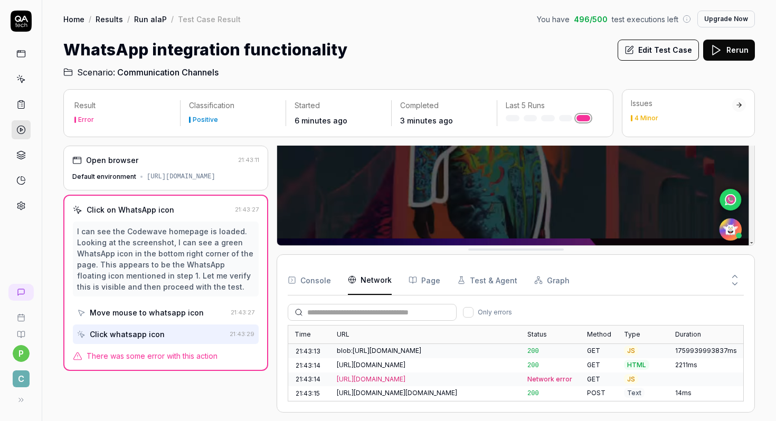
click at [372, 281] on Requests "Network" at bounding box center [370, 281] width 44 height 30
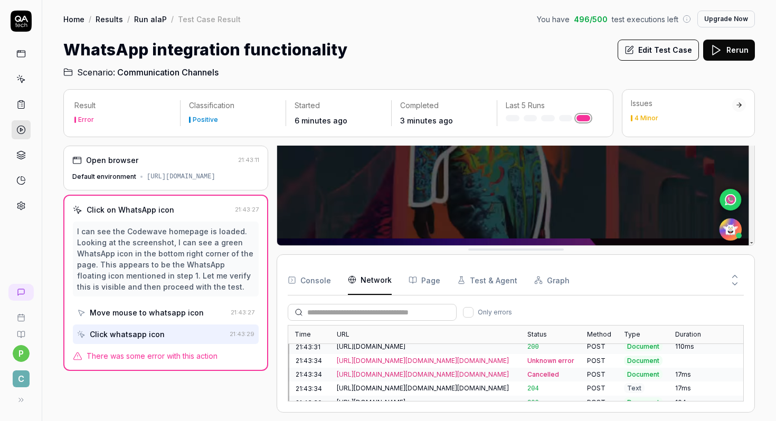
click at [427, 39] on div "WhatsApp integration functionality Edit Test Case Rerun" at bounding box center [409, 50] width 692 height 24
click at [512, 118] on div at bounding box center [550, 118] width 88 height 6
click at [532, 118] on div at bounding box center [550, 118] width 88 height 6
click at [552, 118] on div at bounding box center [550, 118] width 88 height 6
click at [564, 118] on div at bounding box center [550, 118] width 88 height 6
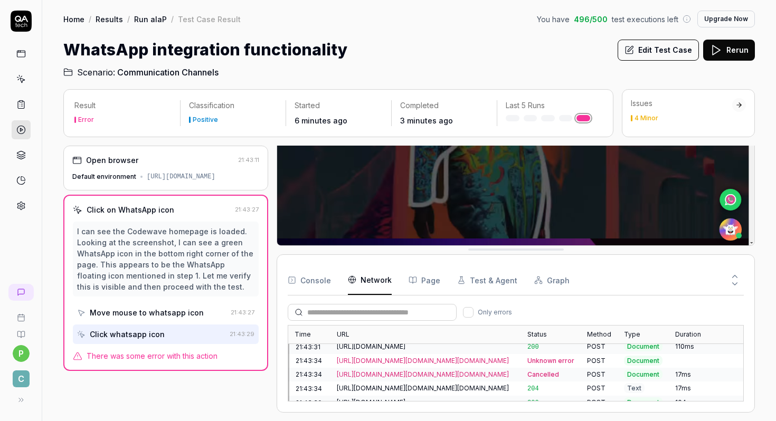
click at [581, 117] on link at bounding box center [583, 118] width 14 height 6
click at [584, 118] on link at bounding box center [583, 118] width 14 height 6
click at [658, 51] on button "Edit Test Case" at bounding box center [658, 50] width 81 height 21
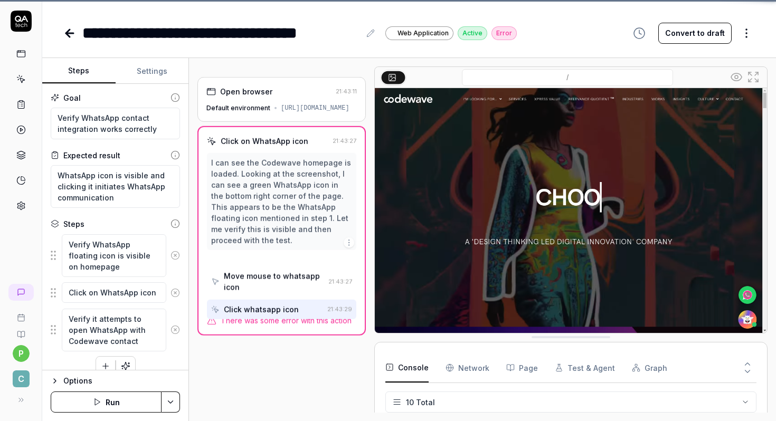
scroll to position [188, 0]
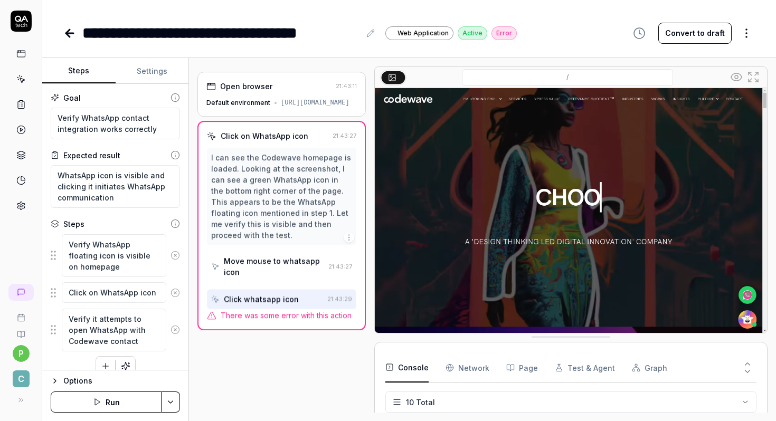
type textarea "*"
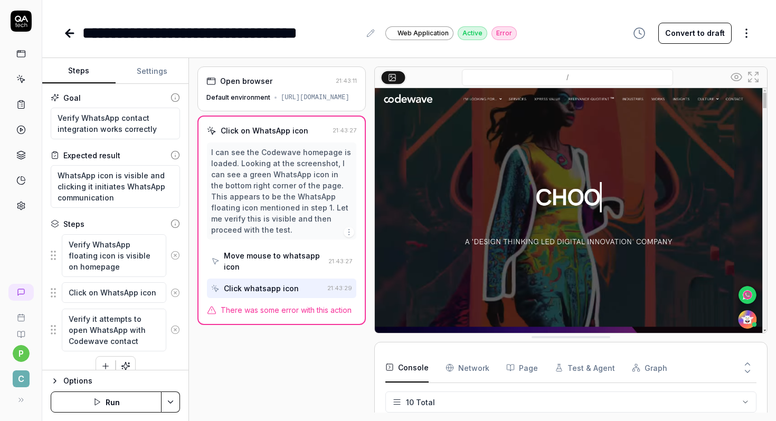
click at [72, 35] on icon at bounding box center [69, 33] width 13 height 13
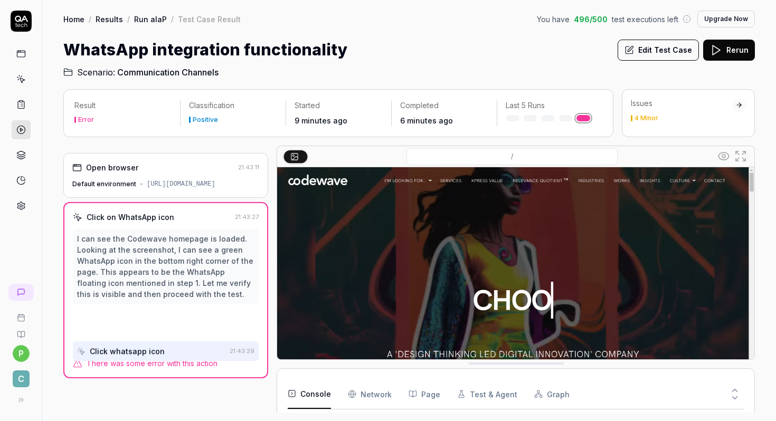
scroll to position [180, 0]
